Goal: Information Seeking & Learning: Learn about a topic

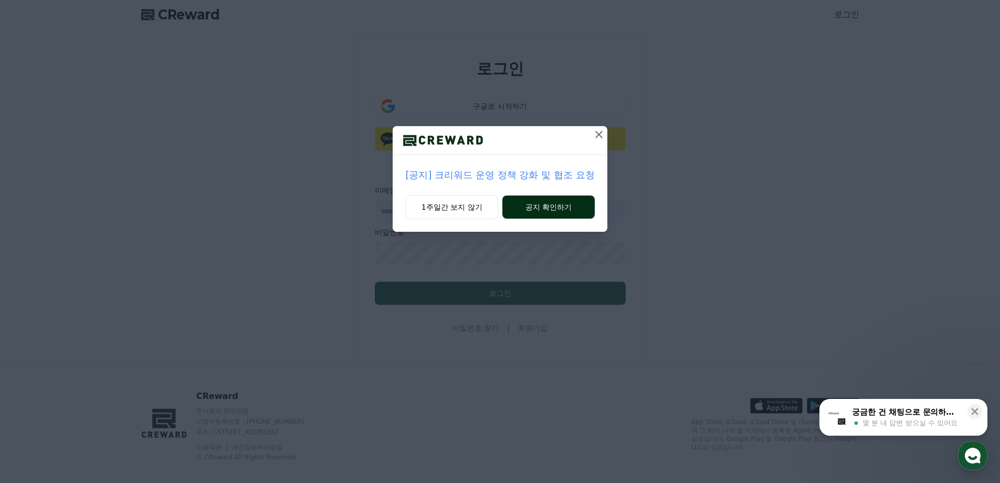
click at [549, 208] on button "공지 확인하기" at bounding box center [548, 206] width 92 height 23
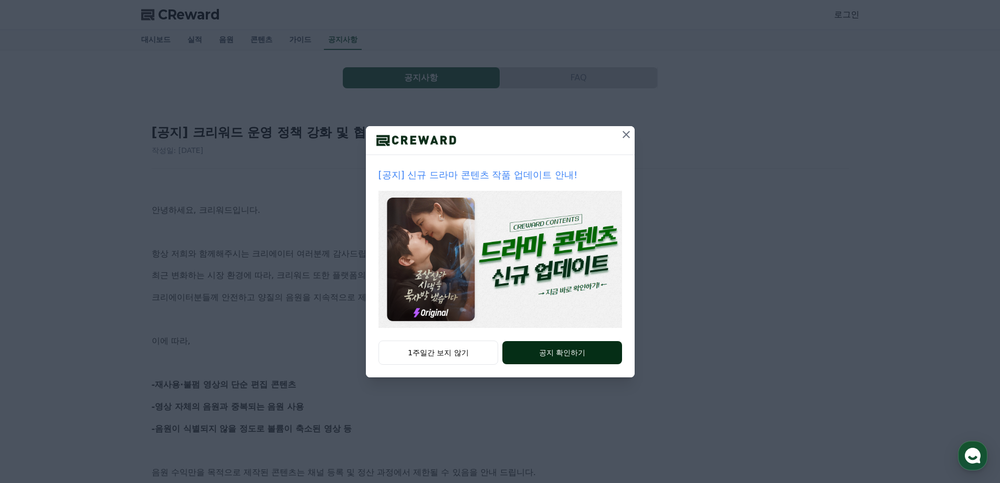
click at [549, 355] on button "공지 확인하기" at bounding box center [561, 352] width 119 height 23
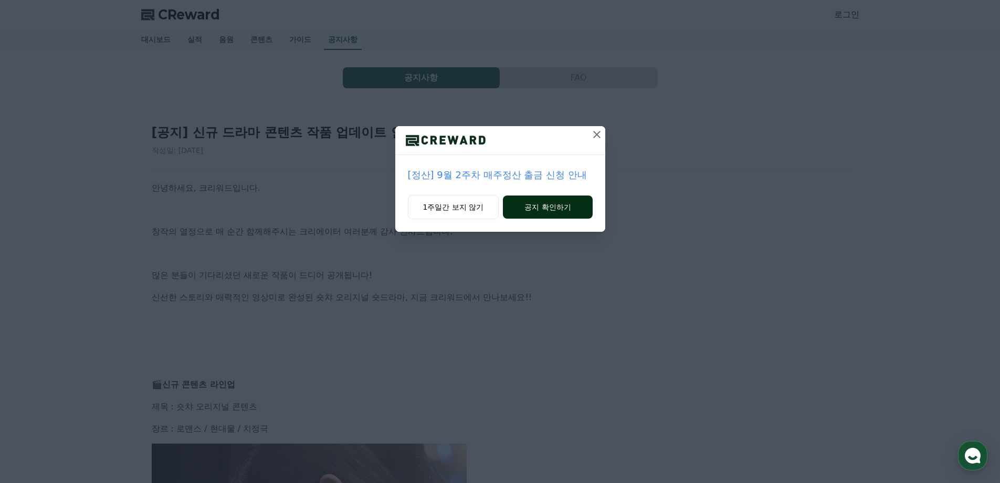
click at [543, 205] on button "공지 확인하기" at bounding box center [547, 206] width 89 height 23
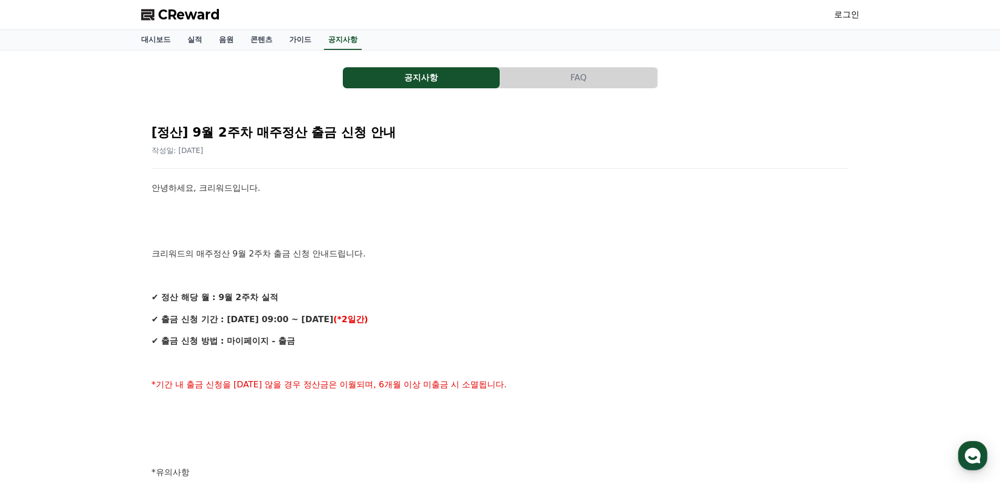
click at [406, 72] on button "공지사항" at bounding box center [421, 77] width 157 height 21
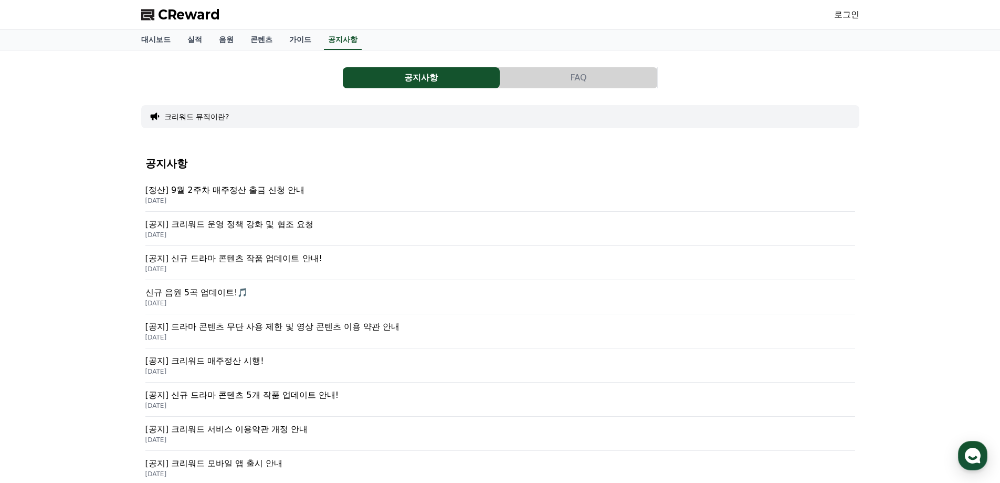
click at [226, 220] on p "[공지] 크리워드 운영 정책 강화 및 협조 요청" at bounding box center [500, 224] width 710 height 13
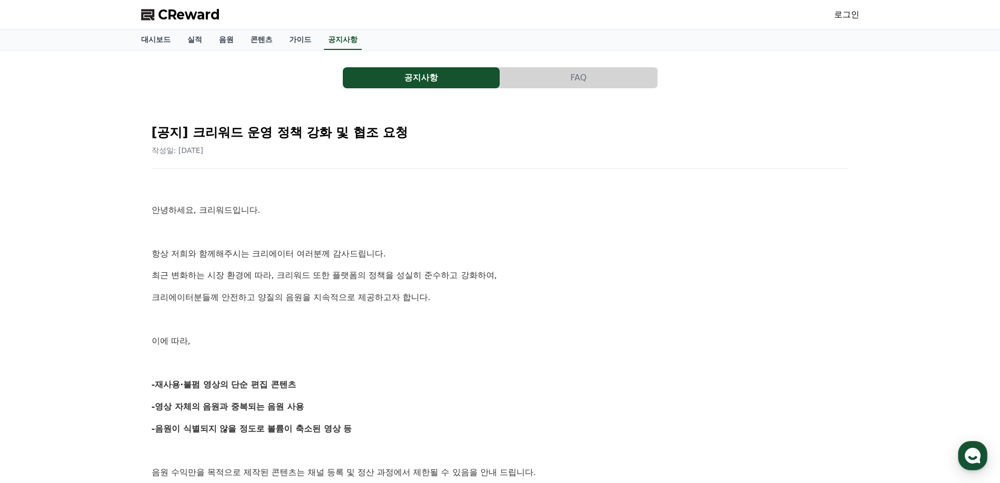
click at [663, 312] on p at bounding box center [500, 319] width 697 height 14
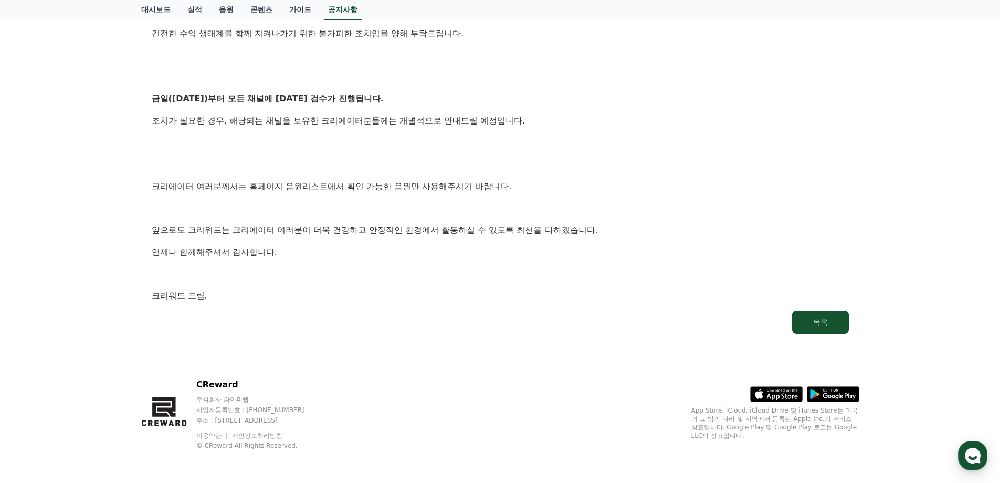
scroll to position [548, 0]
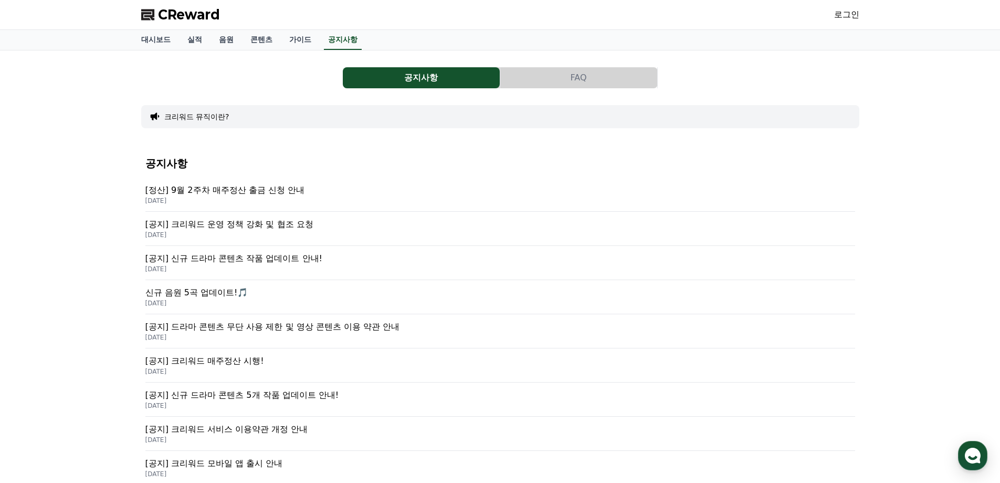
click at [251, 255] on p "[공지] 신규 드라마 콘텐츠 작품 업데이트 안내!" at bounding box center [500, 258] width 710 height 13
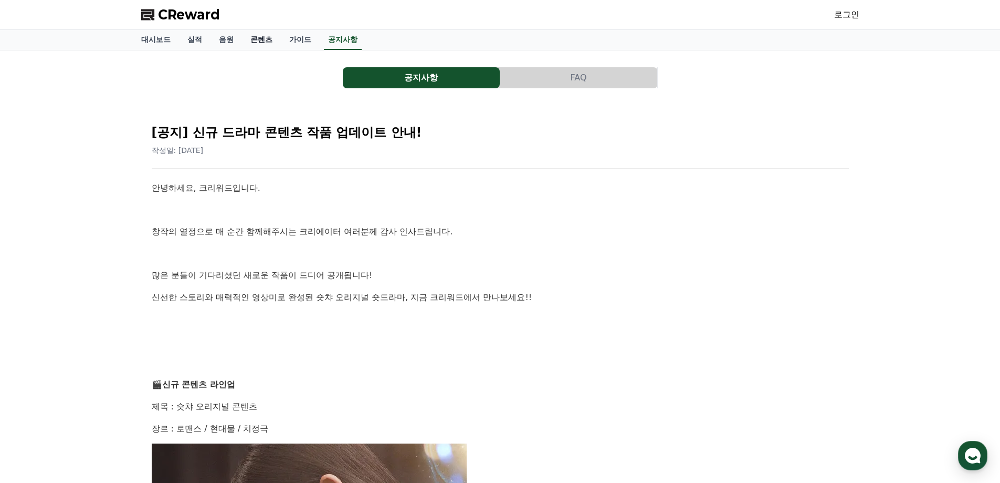
click at [256, 45] on link "콘텐츠" at bounding box center [261, 40] width 39 height 20
